Goal: Check status: Check status

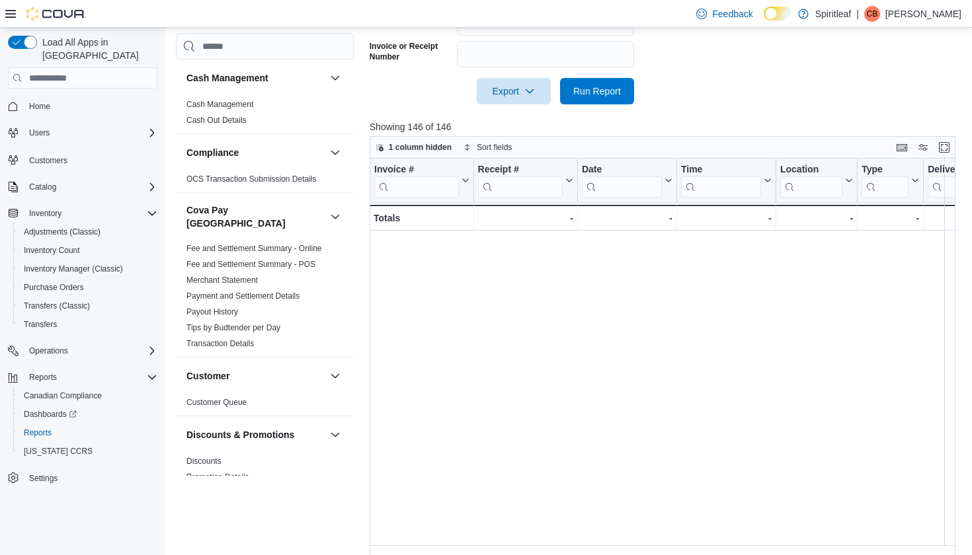
scroll to position [3, 782]
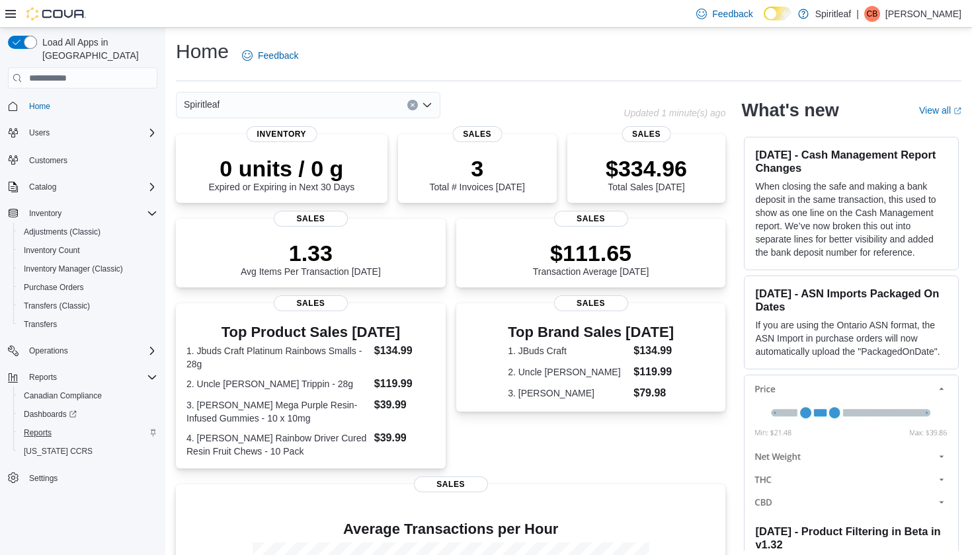
click at [48, 428] on span "Reports" at bounding box center [38, 433] width 28 height 11
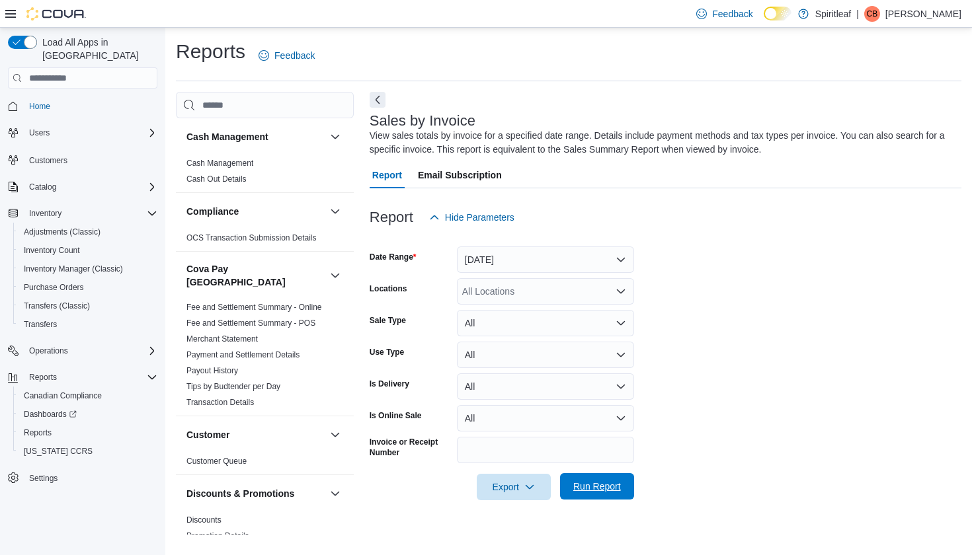
click at [593, 491] on span "Run Report" at bounding box center [597, 486] width 48 height 13
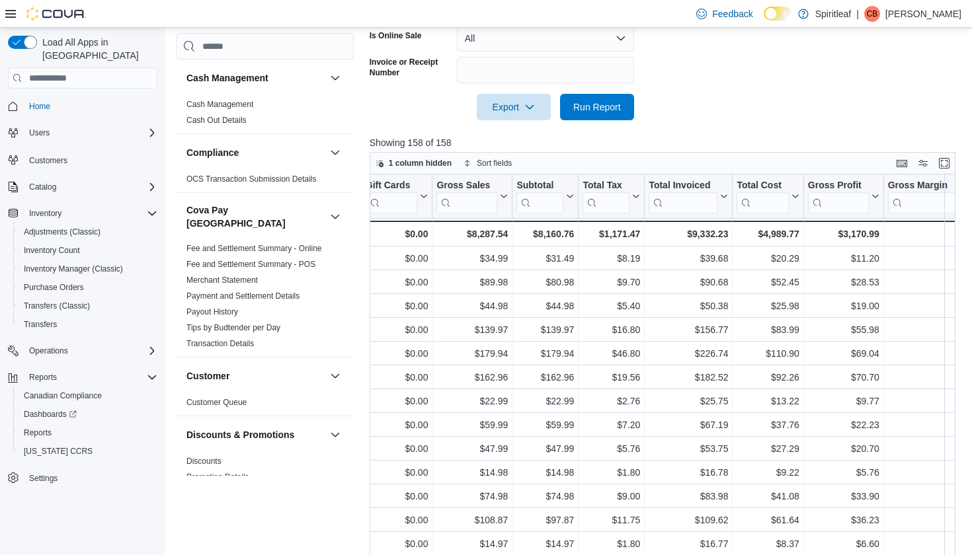
scroll to position [0, 696]
